Goal: Task Accomplishment & Management: Manage account settings

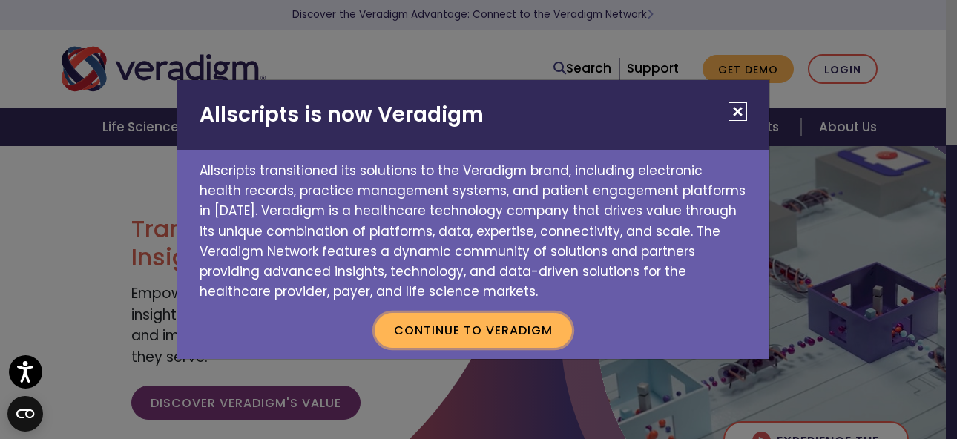
click at [501, 335] on button "Continue to Veradigm" at bounding box center [473, 330] width 197 height 34
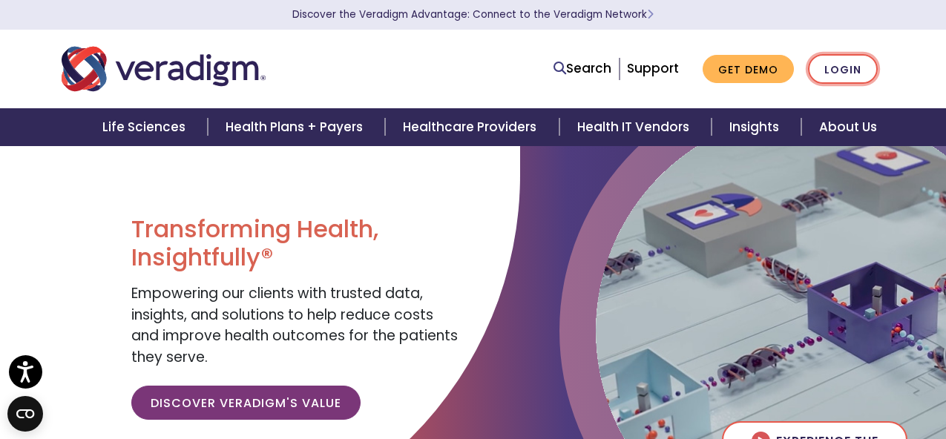
click at [841, 67] on link "Login" at bounding box center [843, 69] width 70 height 30
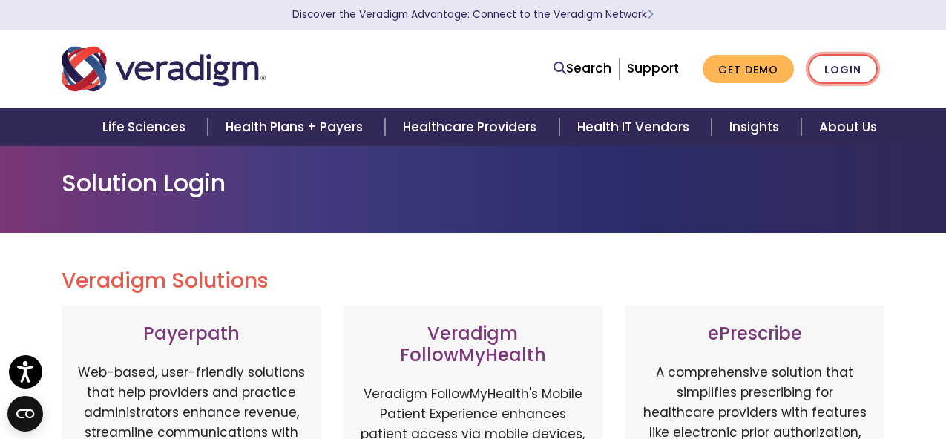
click at [838, 68] on link "Login" at bounding box center [843, 69] width 70 height 30
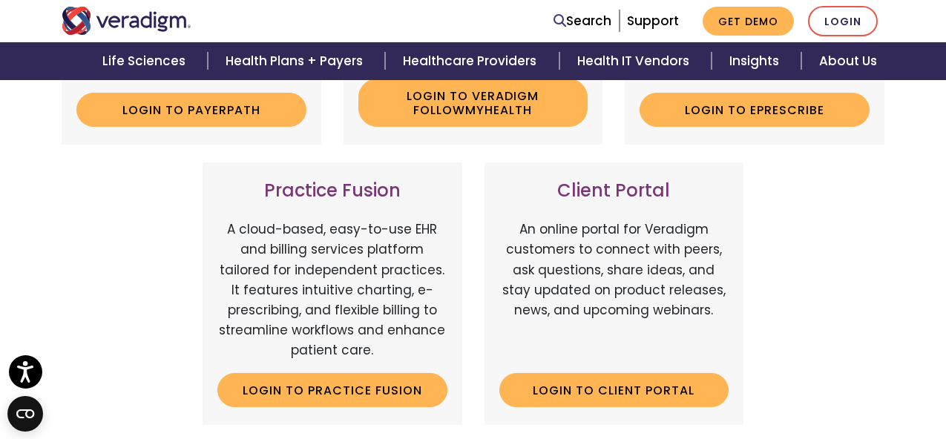
scroll to position [484, 0]
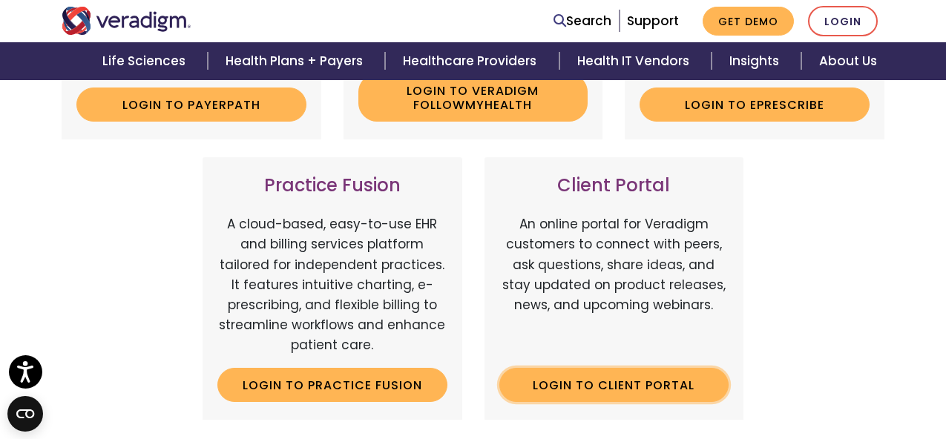
click at [630, 387] on link "Login to Client Portal" at bounding box center [614, 385] width 230 height 34
